Goal: Obtain resource: Obtain resource

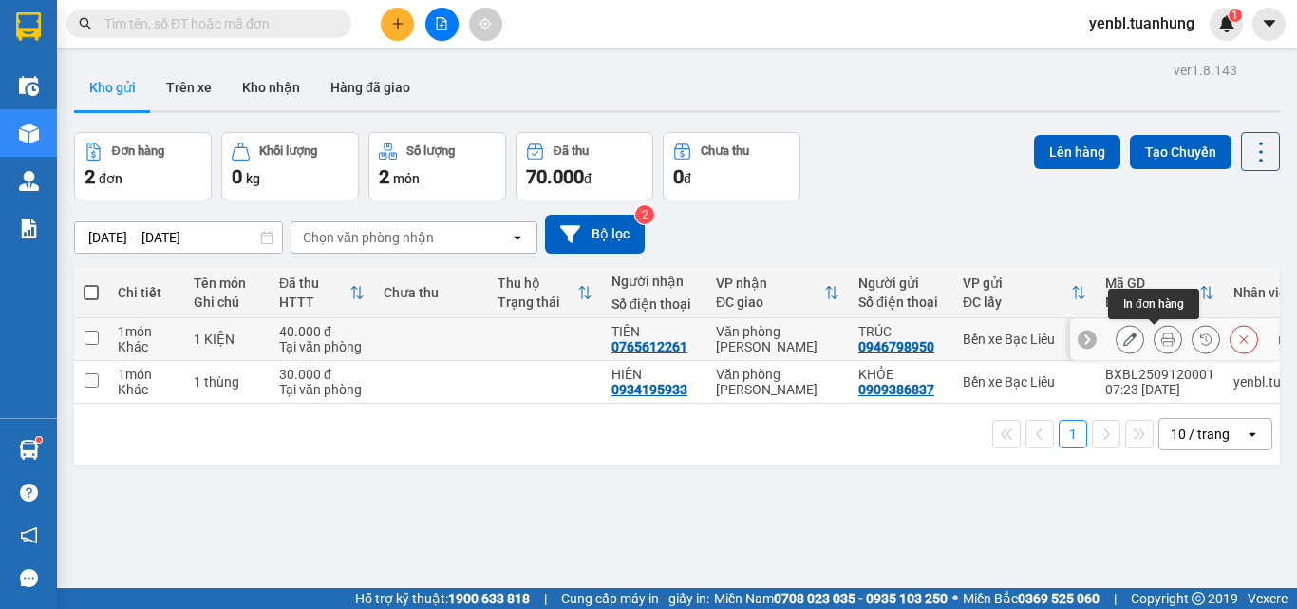
click at [1161, 344] on icon at bounding box center [1167, 338] width 13 height 13
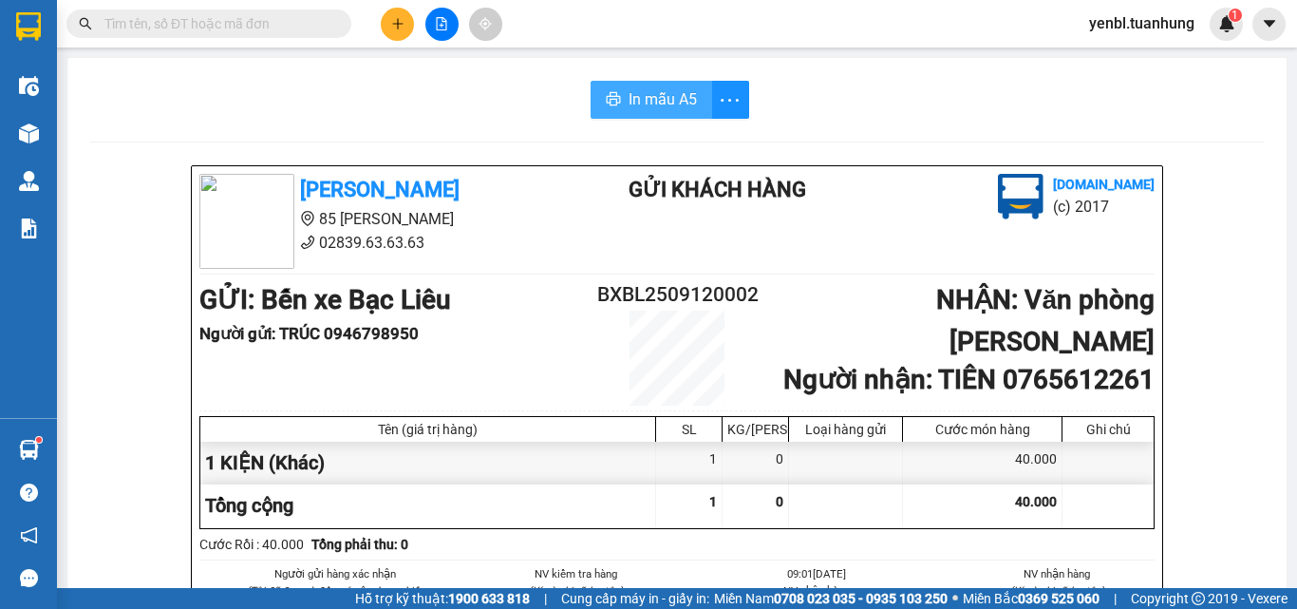
click at [644, 85] on button "In mẫu A5" at bounding box center [652, 100] width 122 height 38
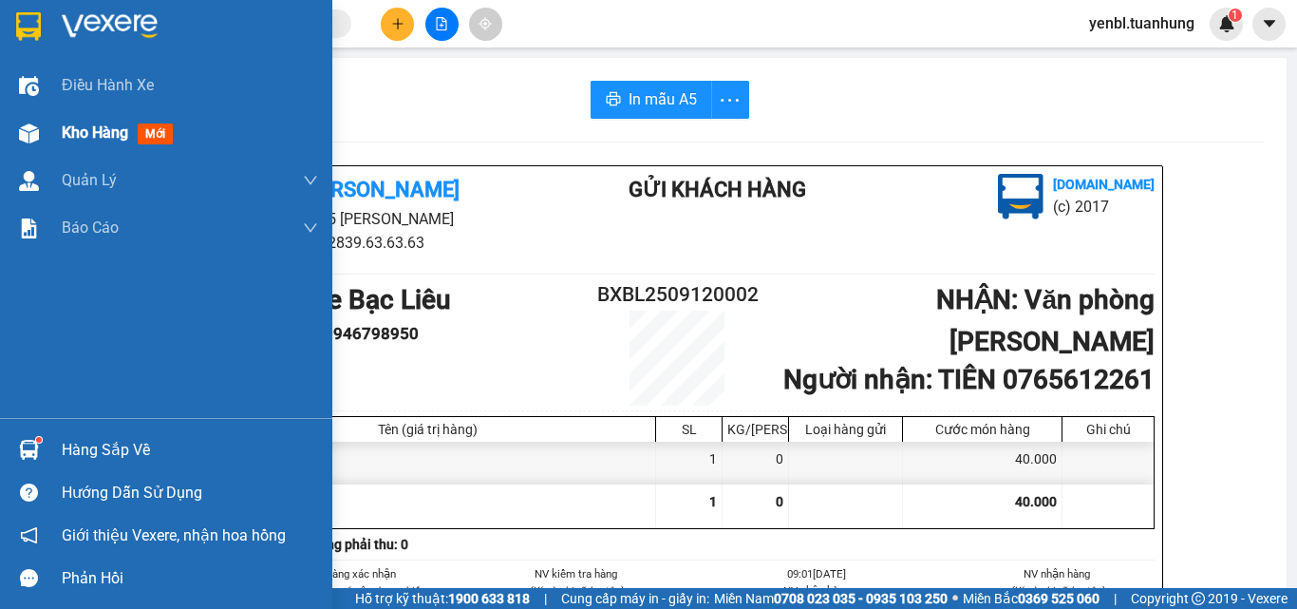
drag, startPoint x: 47, startPoint y: 147, endPoint x: 123, endPoint y: 124, distance: 79.3
click at [48, 146] on div "Kho hàng mới" at bounding box center [166, 132] width 332 height 47
